Goal: Information Seeking & Learning: Learn about a topic

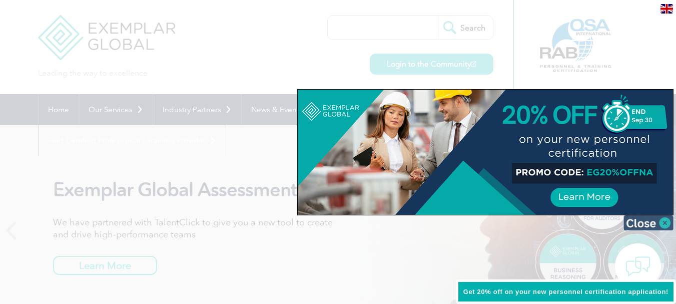
click at [644, 222] on img at bounding box center [648, 222] width 50 height 15
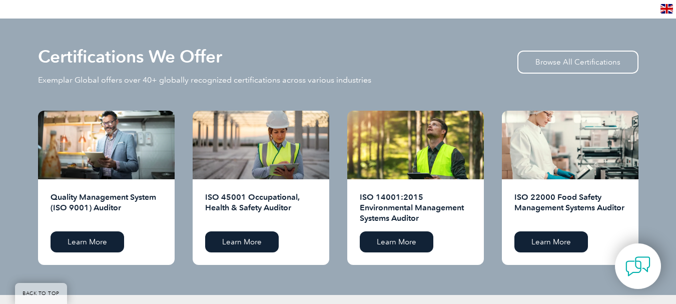
scroll to position [982, 0]
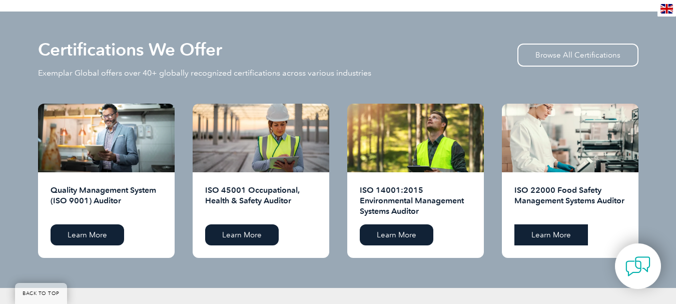
click at [549, 238] on link "Learn More" at bounding box center [551, 234] width 74 height 21
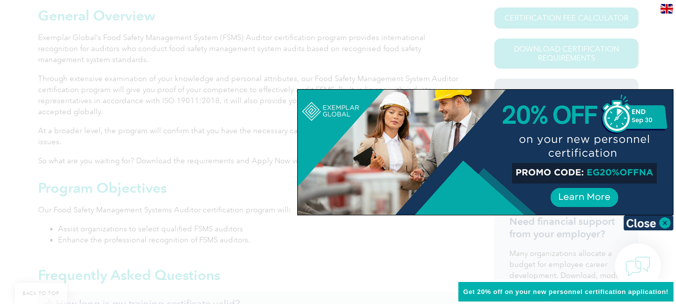
scroll to position [249, 0]
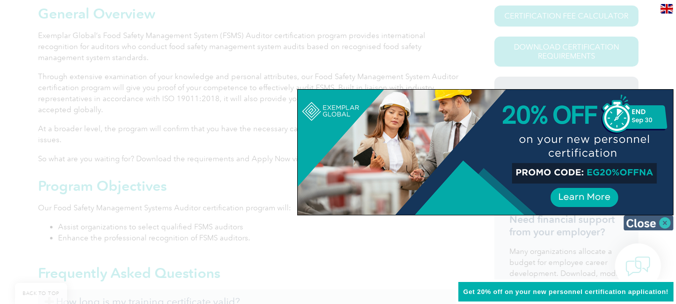
click at [651, 224] on img at bounding box center [648, 222] width 50 height 15
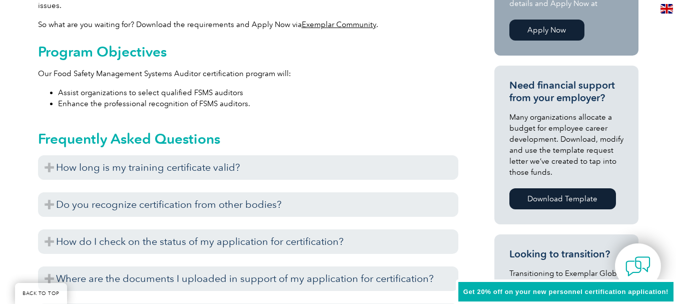
scroll to position [449, 0]
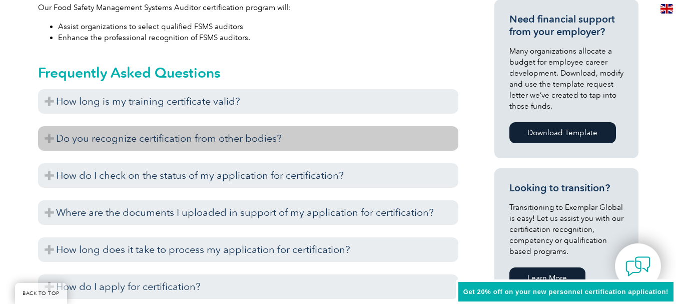
click at [284, 140] on h3 "Do you recognize certification from other bodies?" at bounding box center [248, 138] width 420 height 25
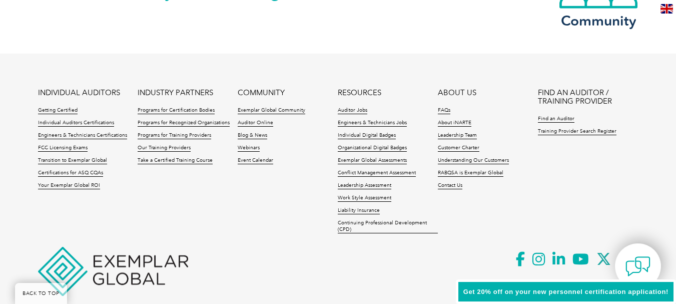
scroll to position [1399, 0]
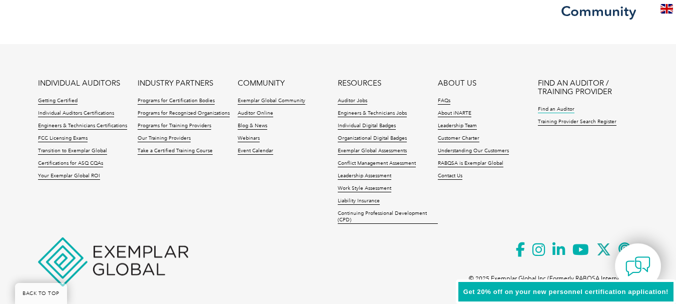
click at [556, 109] on link "Find an Auditor" at bounding box center [556, 109] width 37 height 7
